Goal: Navigation & Orientation: Find specific page/section

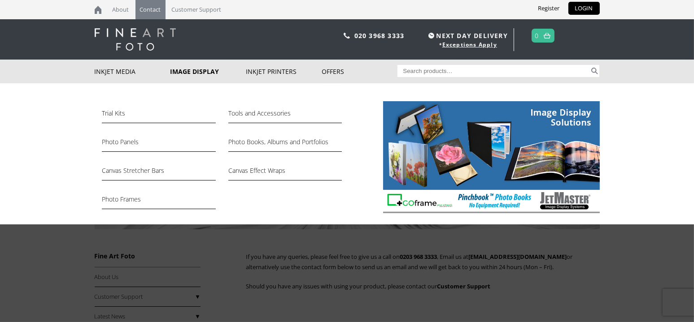
click at [180, 71] on link "Image Display" at bounding box center [208, 72] width 76 height 24
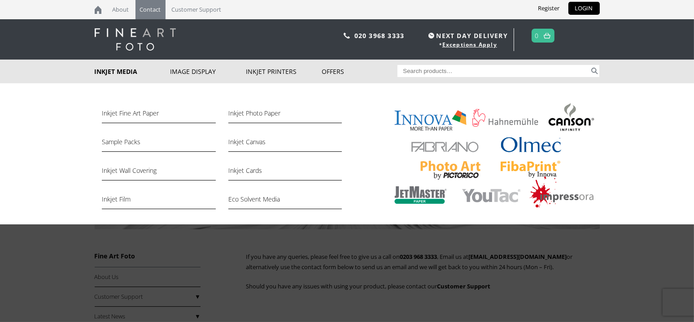
click at [126, 69] on link "Inkjet Media" at bounding box center [133, 72] width 76 height 24
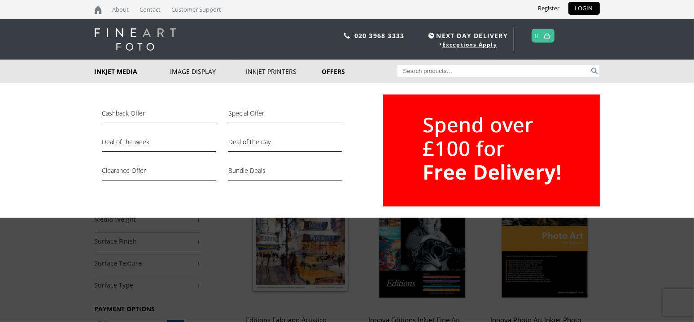
click at [327, 75] on link "Offers" at bounding box center [360, 72] width 76 height 24
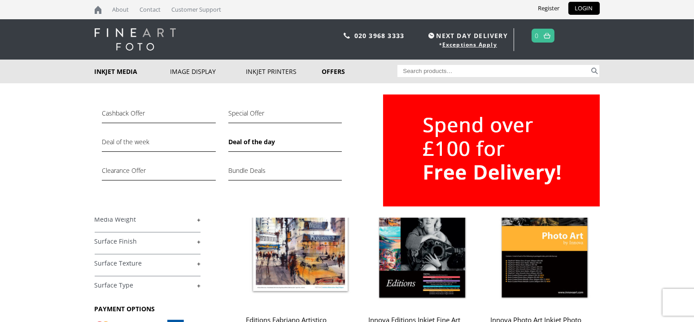
scroll to position [269, 0]
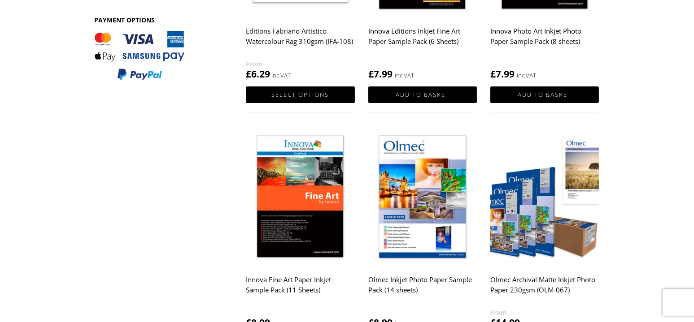
scroll to position [269, 0]
